Goal: Task Accomplishment & Management: Use online tool/utility

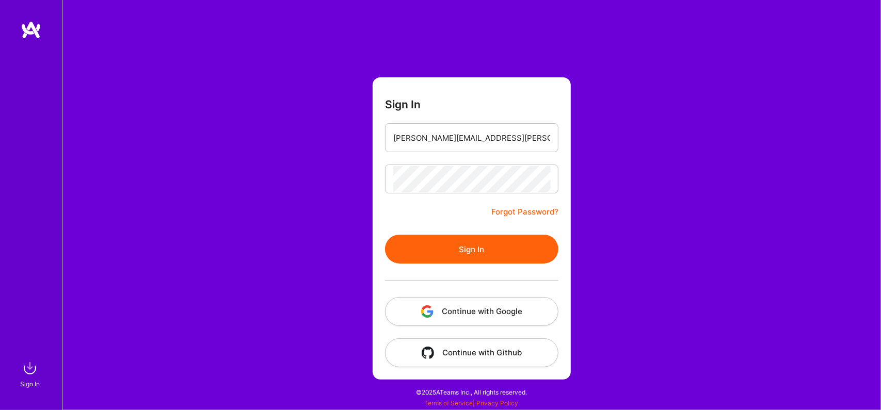
click at [483, 249] on button "Sign In" at bounding box center [471, 249] width 173 height 29
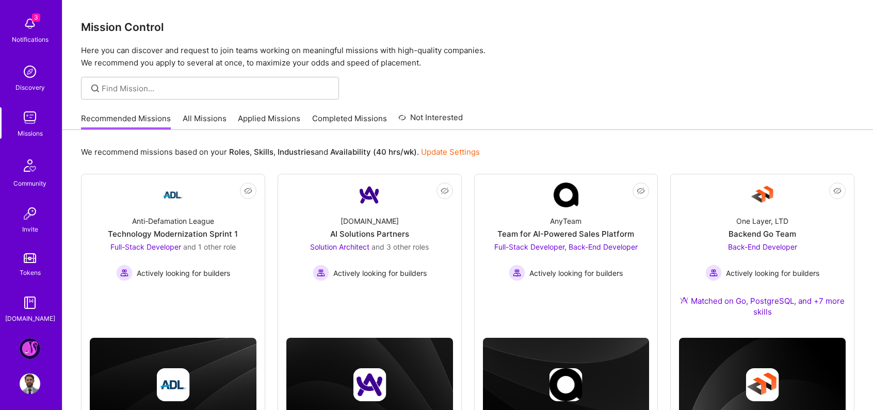
scroll to position [51, 0]
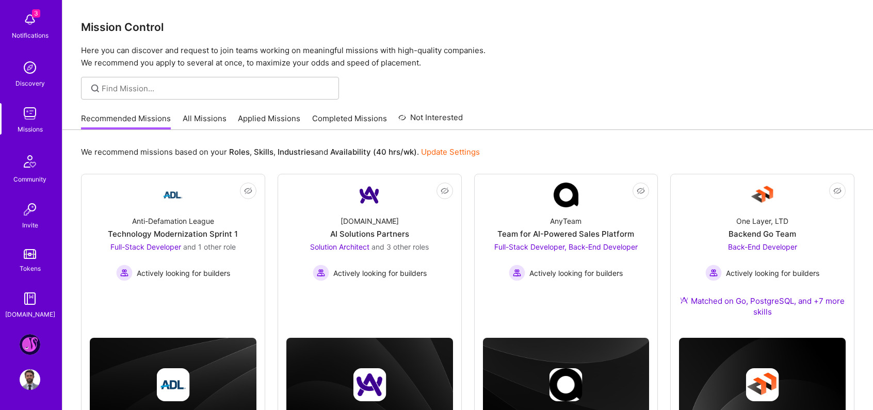
click at [22, 349] on img at bounding box center [30, 344] width 21 height 21
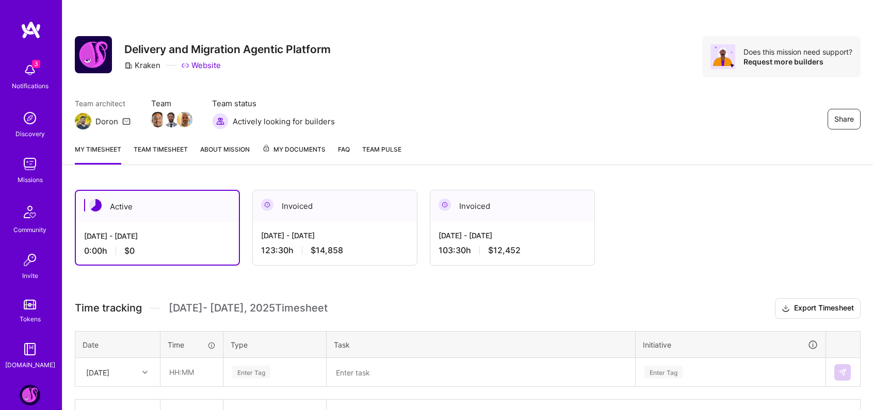
click at [156, 149] on link "Team timesheet" at bounding box center [161, 154] width 54 height 21
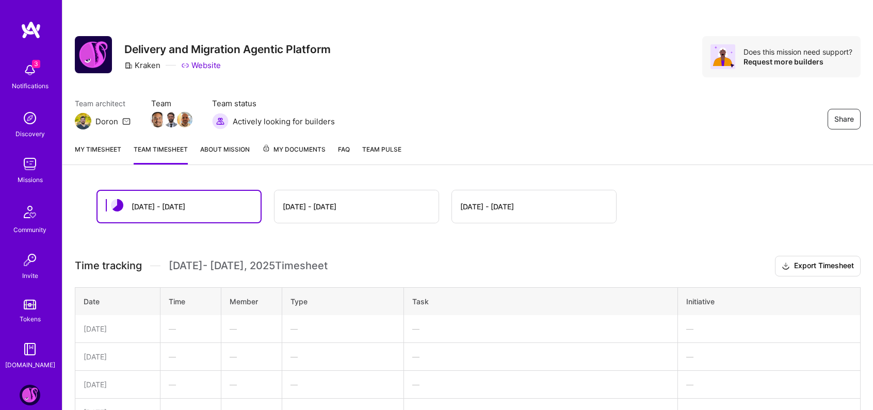
click at [121, 151] on link "My timesheet" at bounding box center [98, 154] width 46 height 21
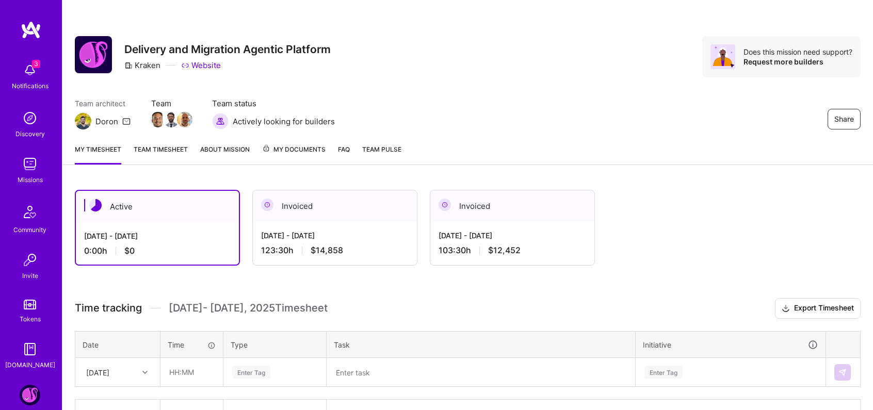
click at [91, 124] on img at bounding box center [83, 121] width 17 height 17
